Goal: Check status: Check status

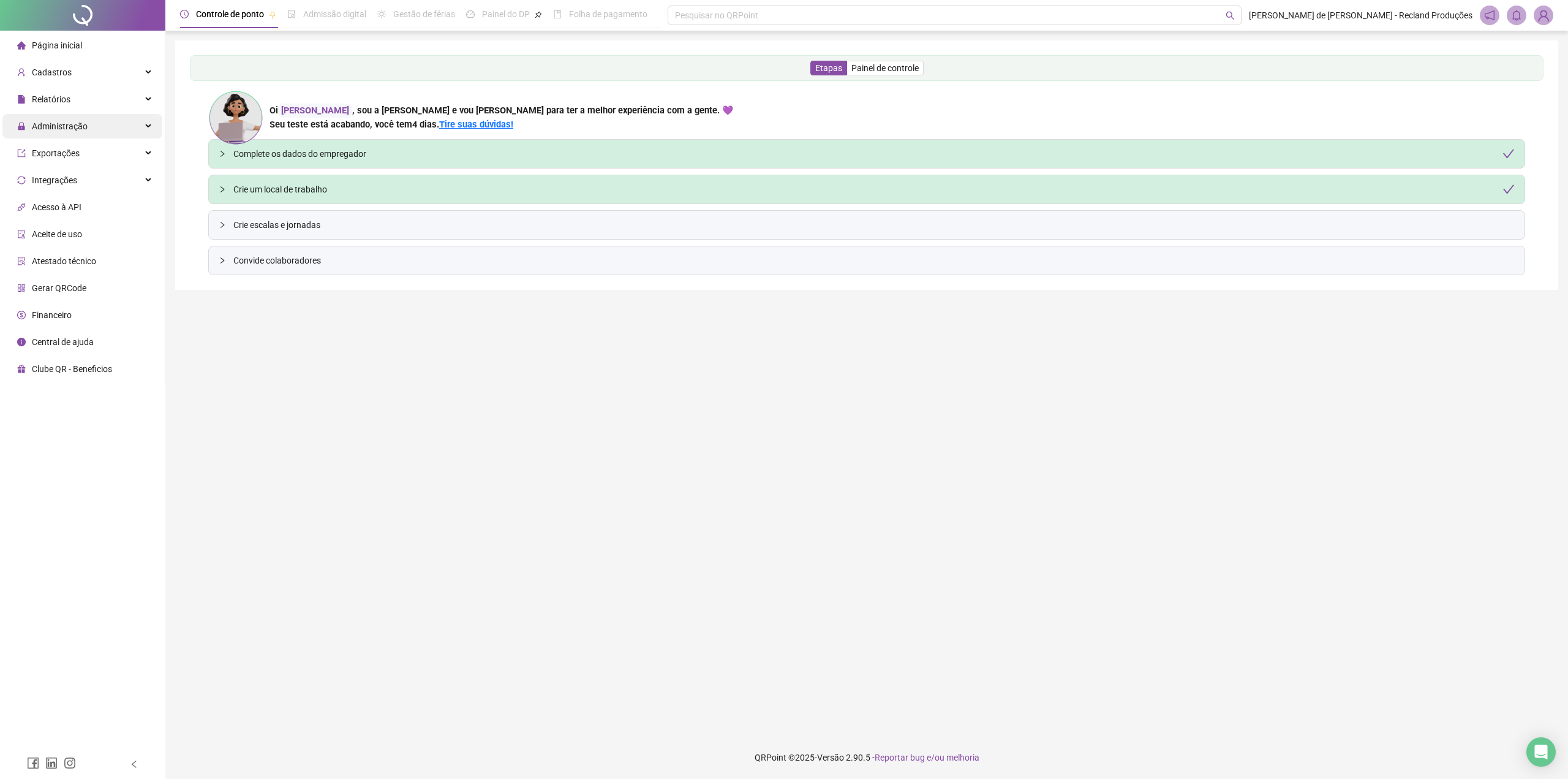
click at [75, 126] on span "Administração" at bounding box center [59, 126] width 56 height 10
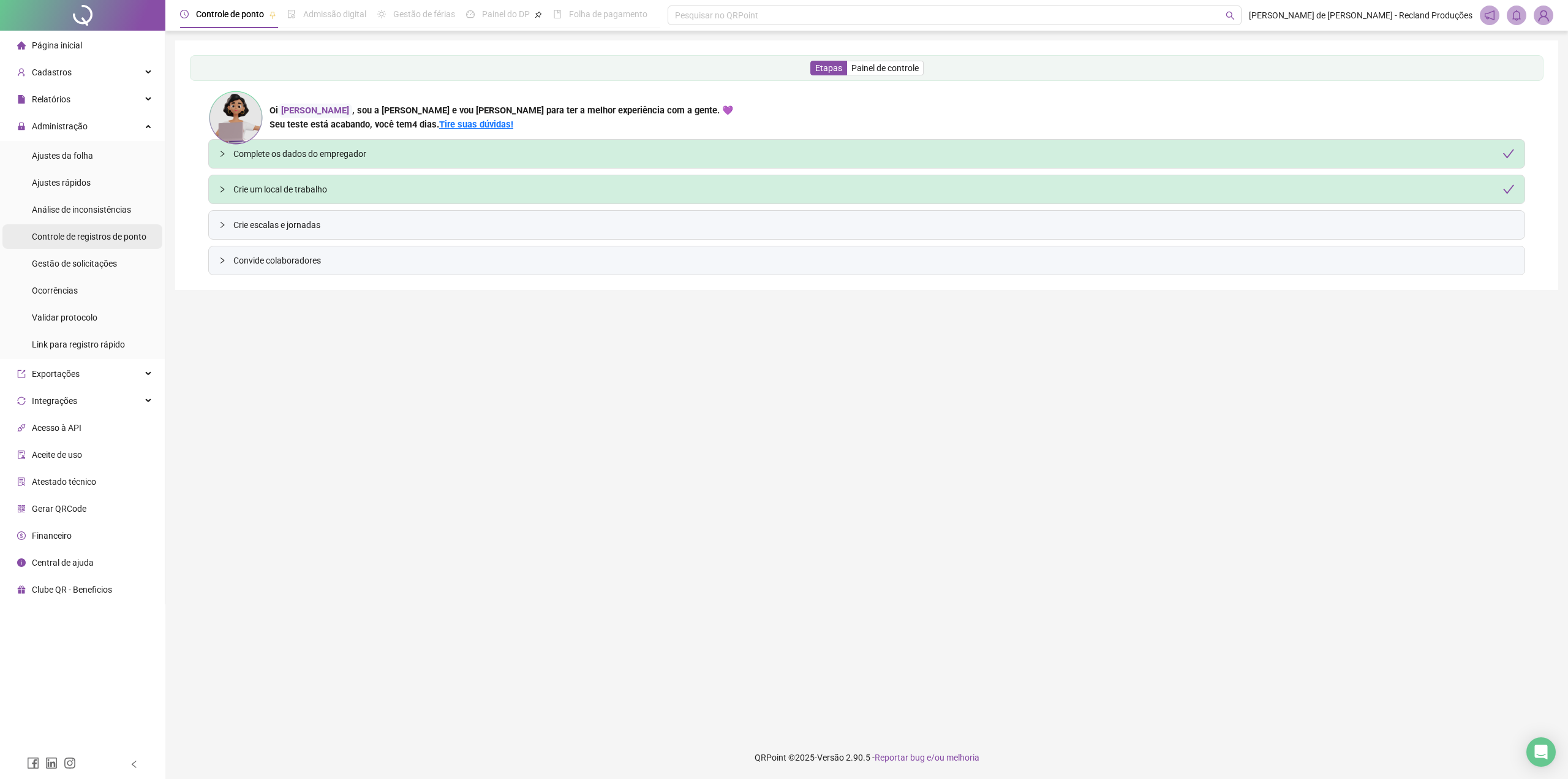
click at [86, 239] on span "Controle de registros de ponto" at bounding box center [89, 236] width 115 height 10
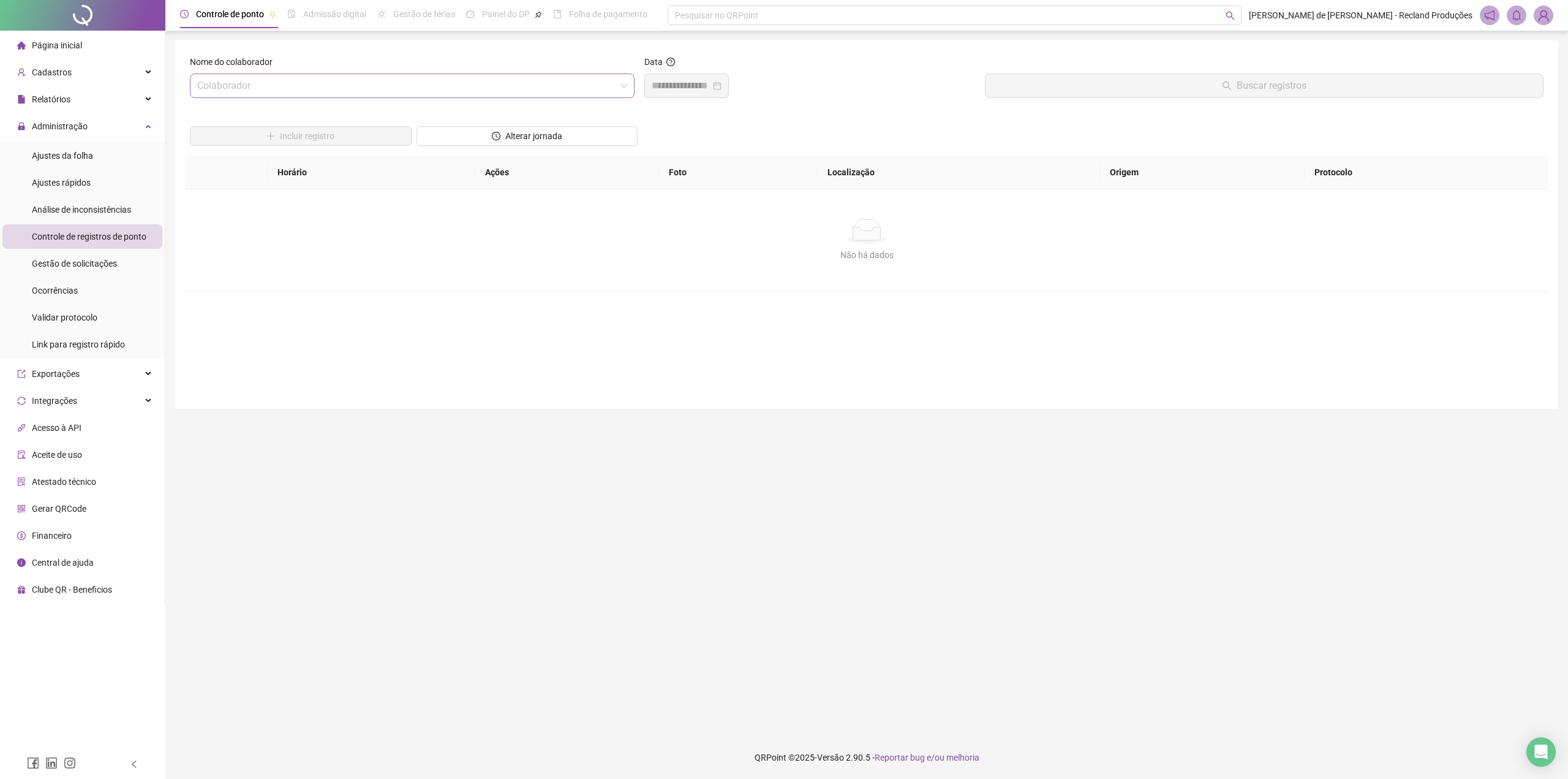
click at [371, 86] on input "search" at bounding box center [406, 86] width 419 height 23
click at [358, 108] on div "[PERSON_NAME]" at bounding box center [412, 113] width 425 height 13
click at [661, 90] on input at bounding box center [681, 86] width 59 height 15
type input "**********"
click at [731, 229] on div "20" at bounding box center [733, 230] width 15 height 15
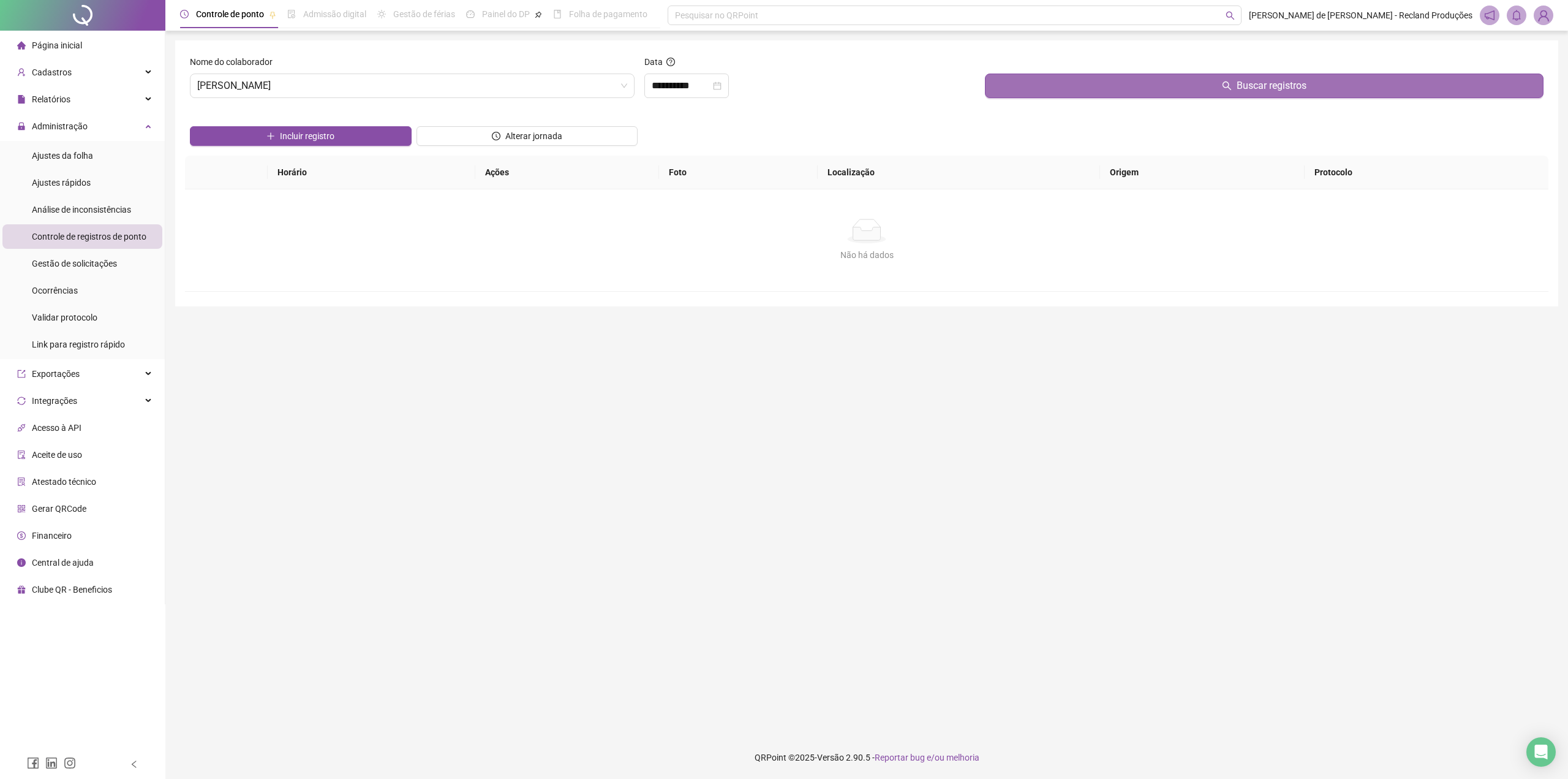
click at [1116, 93] on button "Buscar registros" at bounding box center [1264, 86] width 558 height 24
